Goal: Contribute content

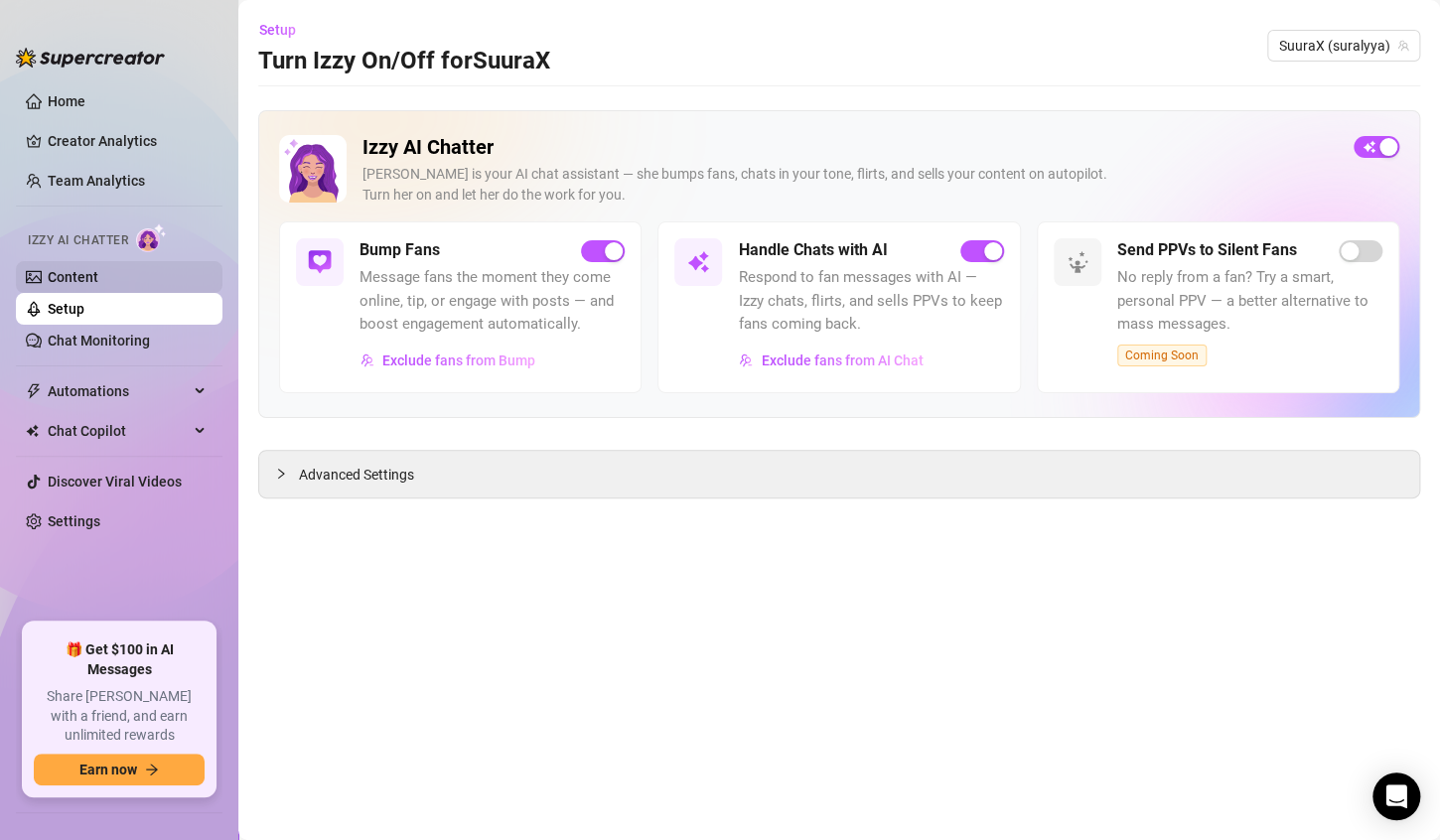
click at [98, 283] on link "Content" at bounding box center [73, 277] width 51 height 16
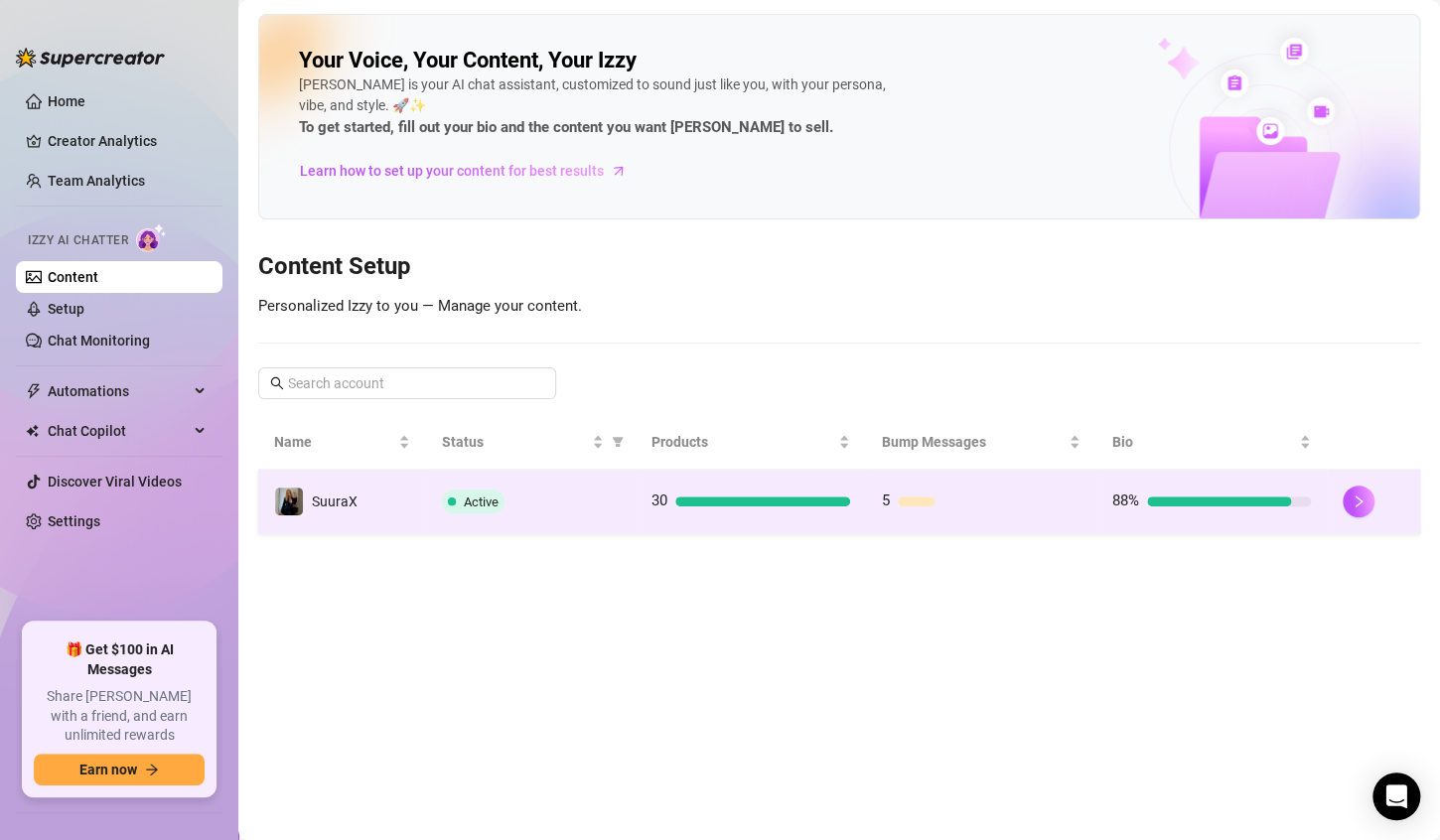
click at [581, 496] on div "Active" at bounding box center [531, 502] width 178 height 24
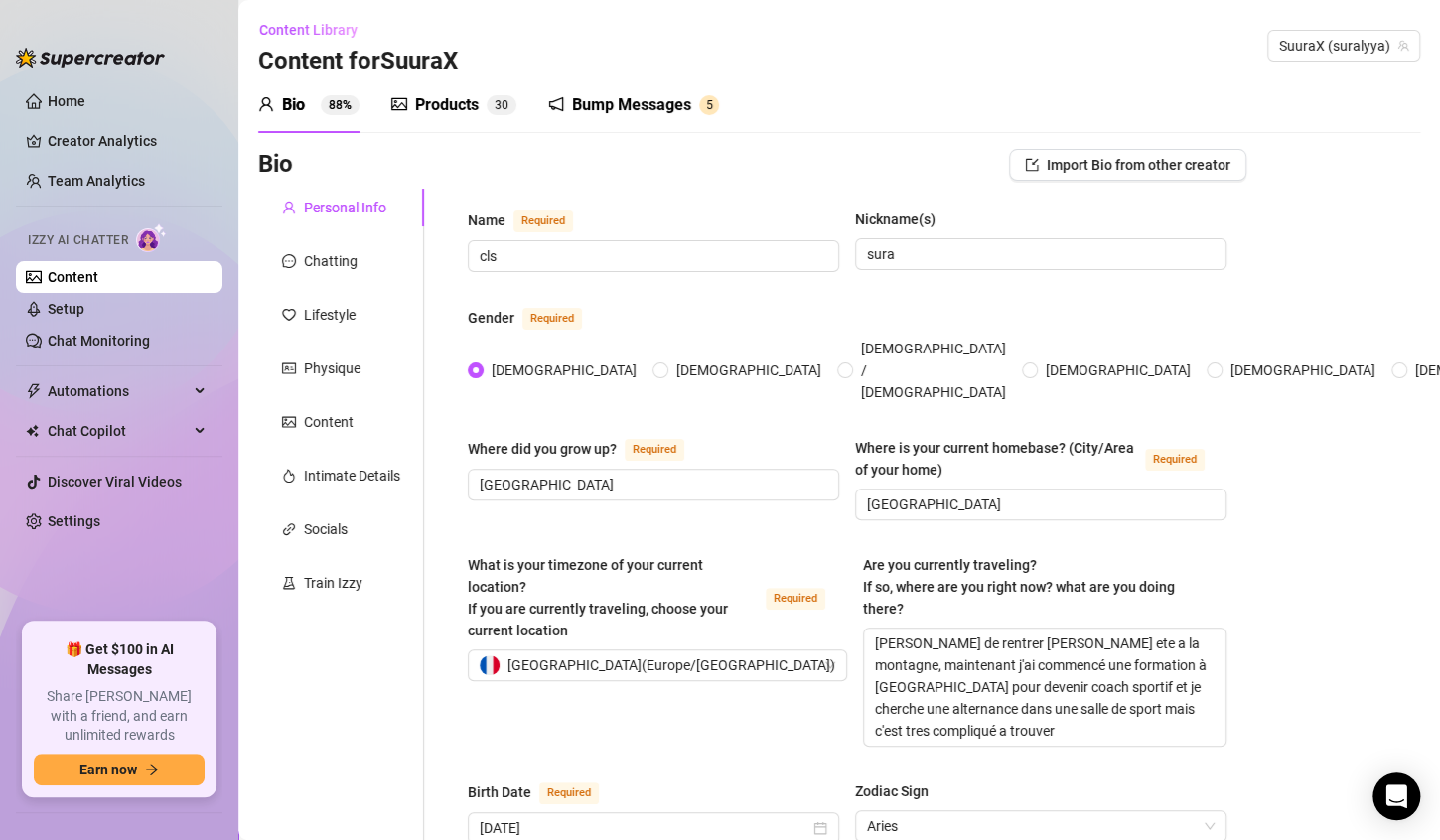
click at [638, 82] on div "Bump Messages 5" at bounding box center [633, 105] width 171 height 56
click at [639, 106] on div "Bump Messages" at bounding box center [631, 105] width 119 height 24
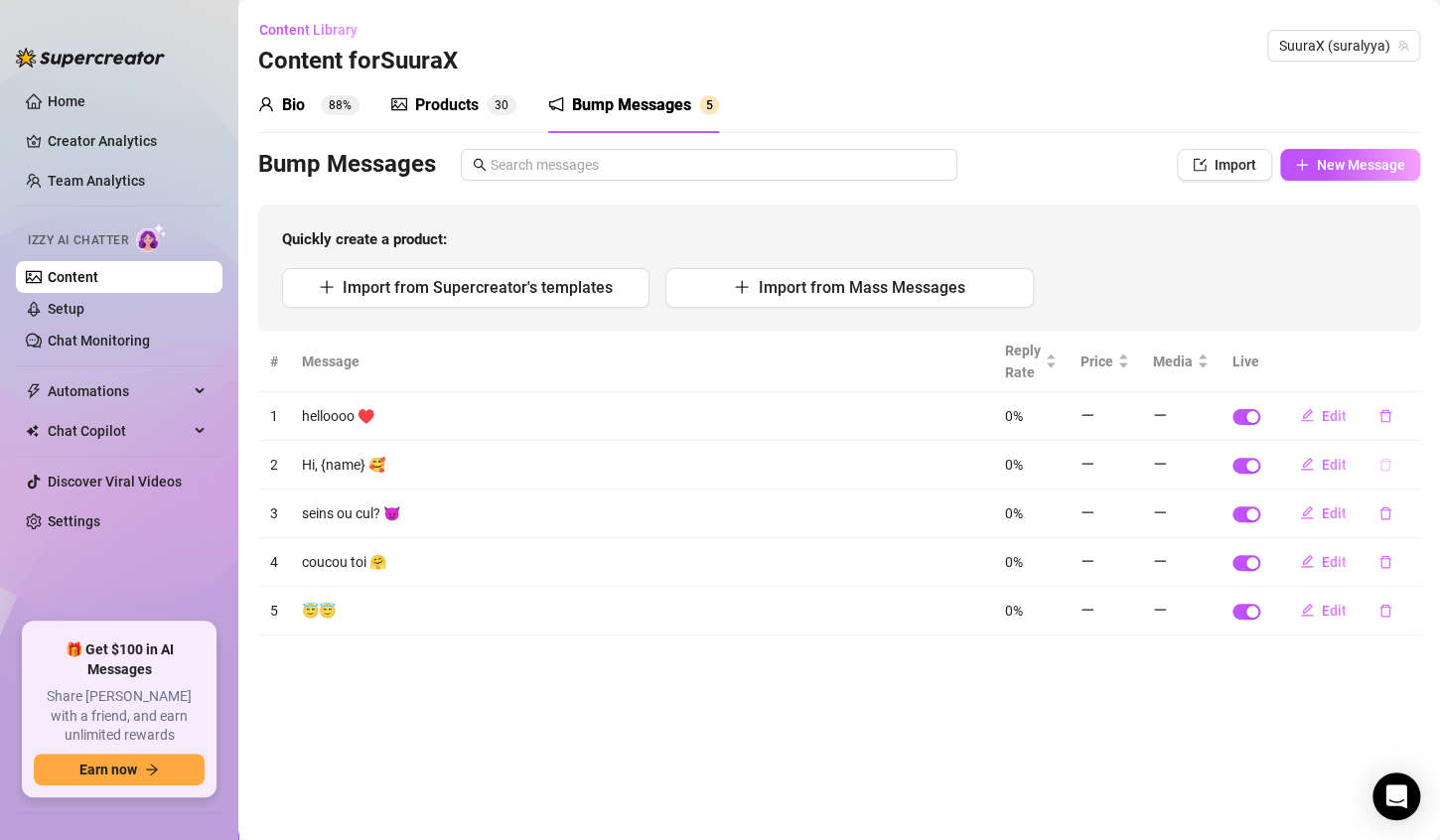
click at [1379, 458] on icon "delete" at bounding box center [1385, 465] width 14 height 14
click at [1384, 438] on button "Yes" at bounding box center [1389, 429] width 38 height 24
click at [1241, 179] on button "Import" at bounding box center [1224, 165] width 95 height 32
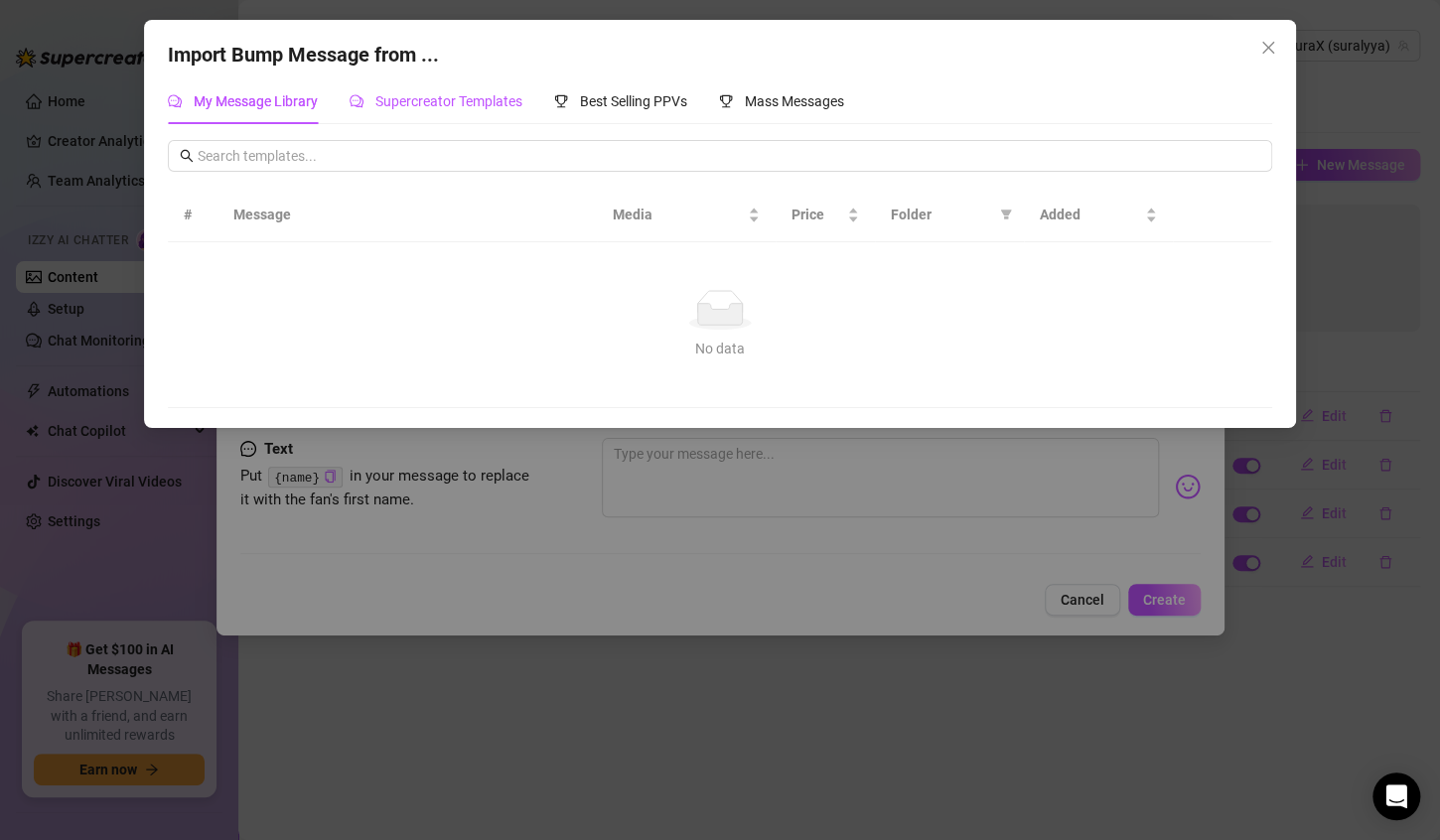
click at [388, 106] on span "Supercreator Templates" at bounding box center [448, 101] width 147 height 16
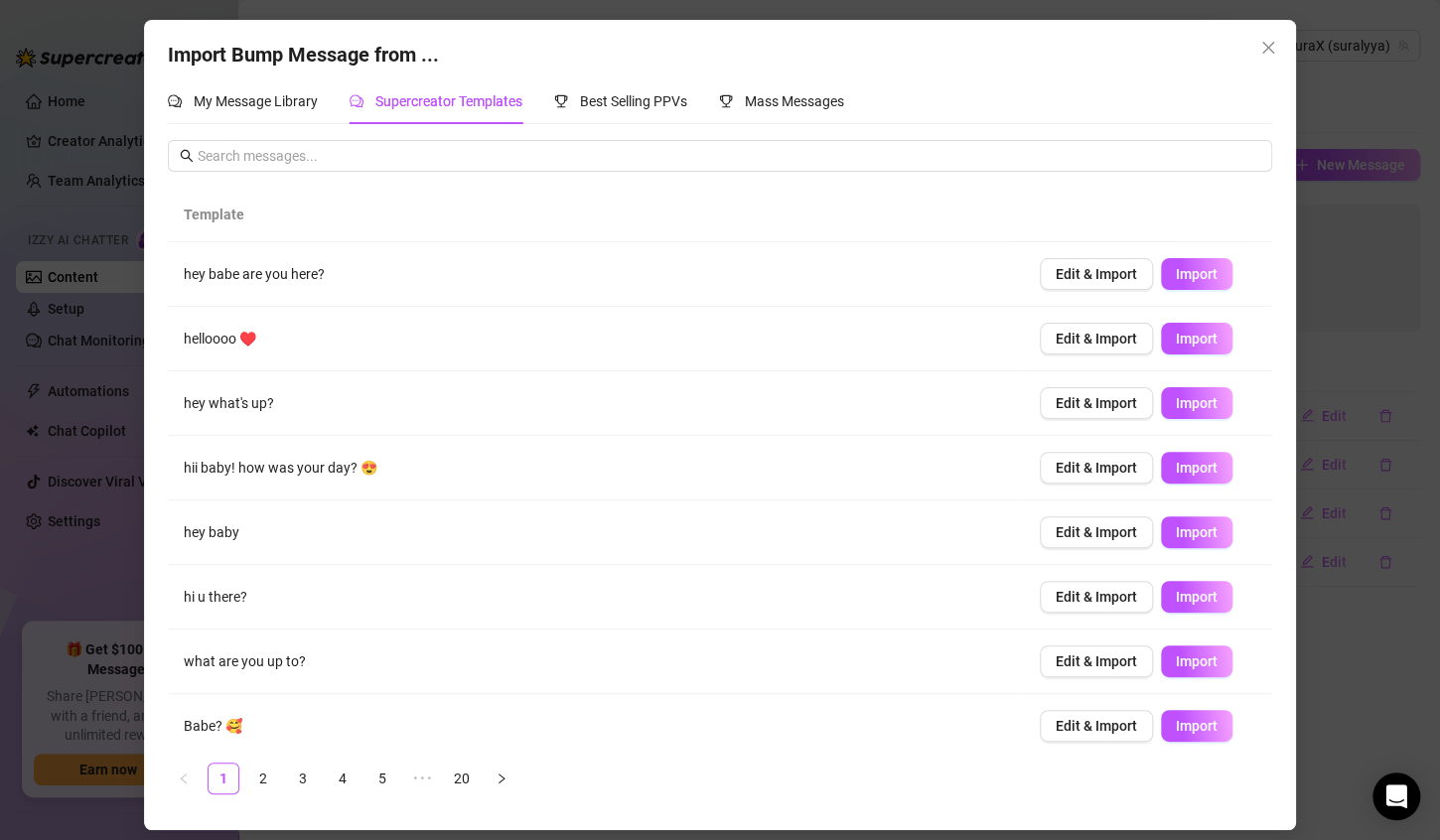
click at [1155, 355] on td "Edit & Import Import" at bounding box center [1148, 339] width 248 height 65
click at [1176, 341] on span "Import" at bounding box center [1197, 339] width 42 height 16
type textarea "helloooo ♥️"
click at [1279, 46] on span "Close" at bounding box center [1268, 48] width 32 height 16
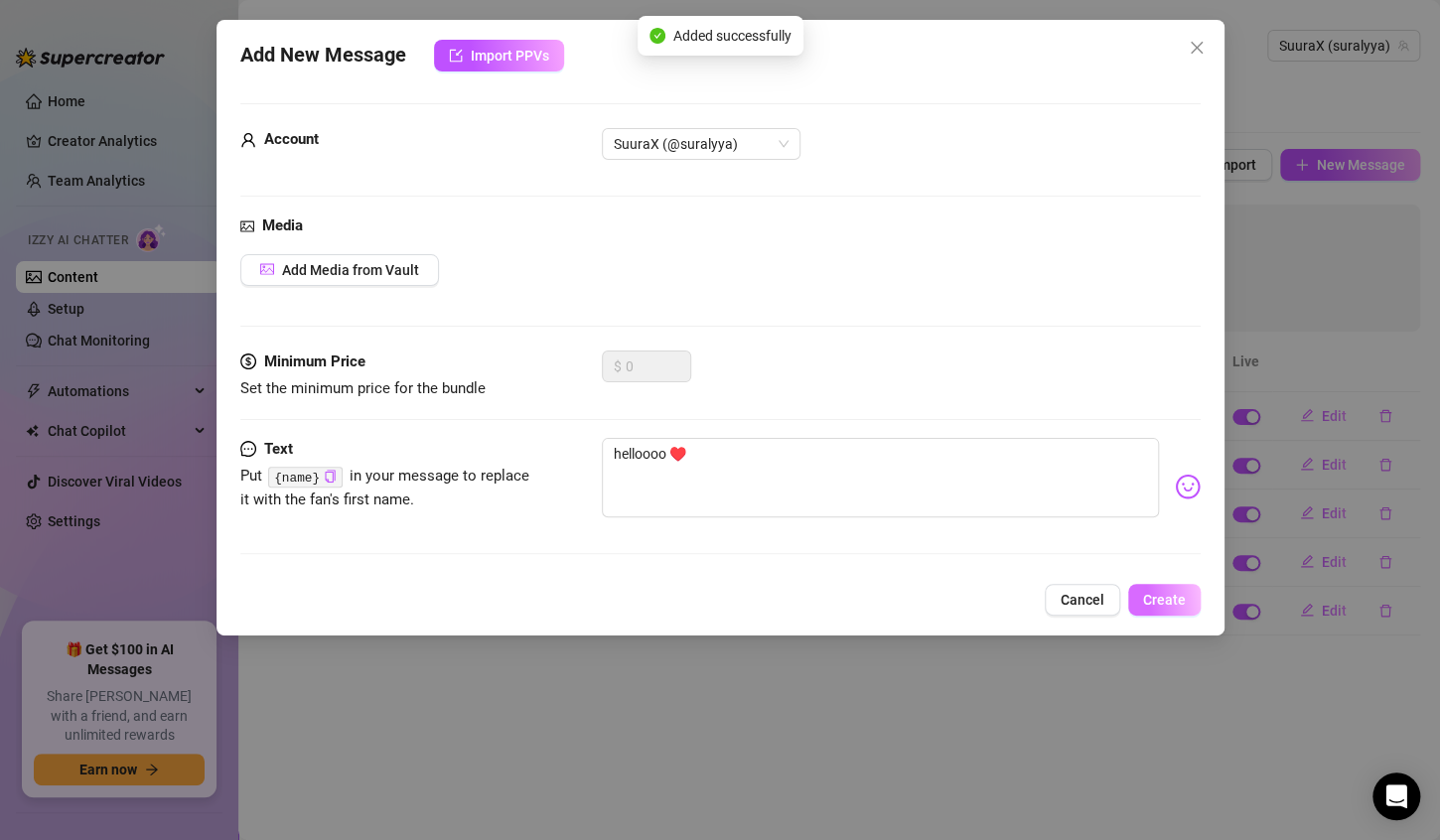
click at [1163, 592] on span "Create" at bounding box center [1164, 600] width 43 height 16
